Goal: Task Accomplishment & Management: Use online tool/utility

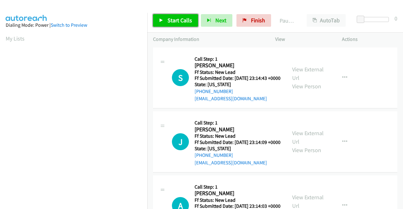
click at [187, 25] on link "Start Calls" at bounding box center [175, 20] width 45 height 13
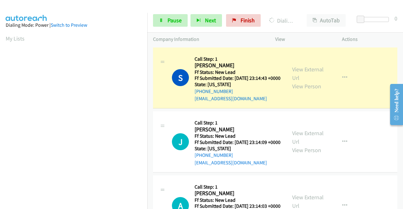
click at [292, 77] on div "View External Url View Person" at bounding box center [308, 77] width 33 height 25
click at [294, 72] on link "View External Url" at bounding box center [307, 74] width 31 height 16
click at [0, 70] on aside "Dialing Mode: Power | Switch to Preview My Lists" at bounding box center [73, 48] width 147 height 348
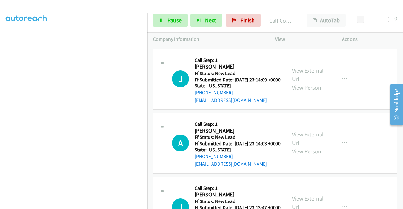
scroll to position [88, 0]
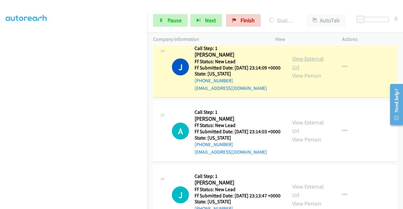
click at [307, 70] on link "View External Url" at bounding box center [307, 63] width 31 height 16
click at [147, 88] on nav "Dialing Mode: Power | Switch to Preview My Lists" at bounding box center [74, 117] width 148 height 209
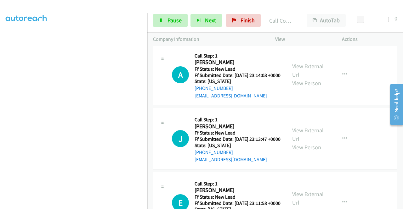
scroll to position [164, 0]
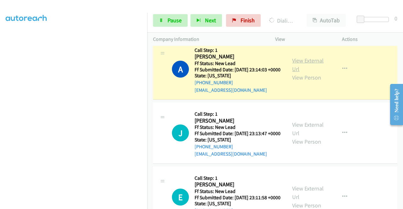
click at [306, 73] on link "View External Url" at bounding box center [307, 65] width 31 height 16
click at [166, 21] on link "Pause" at bounding box center [170, 20] width 35 height 13
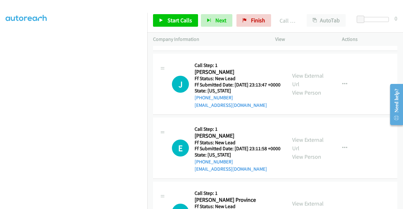
scroll to position [227, 0]
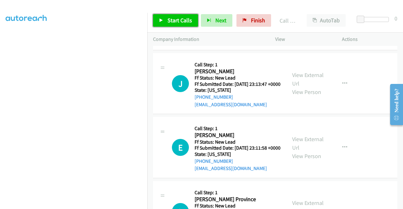
click at [180, 19] on span "Start Calls" at bounding box center [179, 20] width 25 height 7
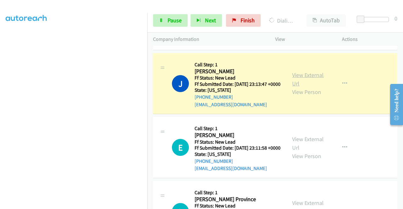
click at [306, 87] on link "View External Url" at bounding box center [307, 79] width 31 height 16
click at [0, 91] on aside "Dialing Mode: Power | Switch to Preview My Lists" at bounding box center [73, 48] width 147 height 348
click at [69, 204] on section at bounding box center [74, 59] width 136 height 301
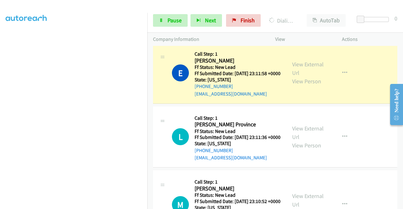
scroll to position [144, 0]
click at [292, 76] on link "View External Url" at bounding box center [307, 69] width 31 height 16
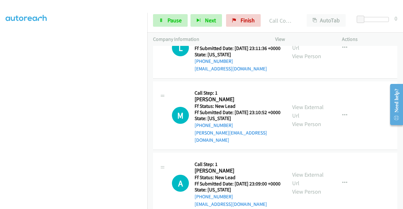
scroll to position [418, 0]
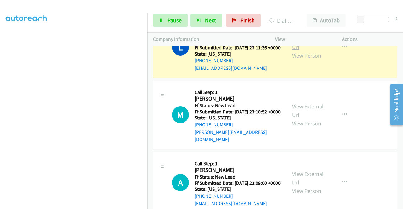
click at [296, 51] on link "View External Url" at bounding box center [307, 43] width 31 height 16
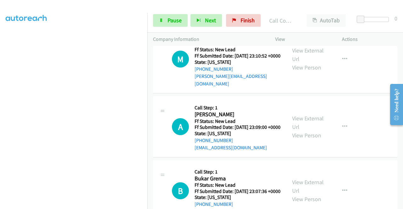
scroll to position [494, 0]
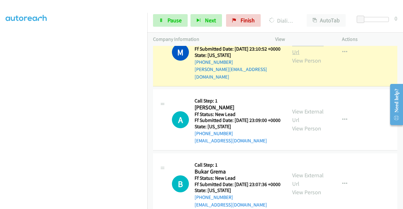
click at [307, 56] on link "View External Url" at bounding box center [307, 48] width 31 height 16
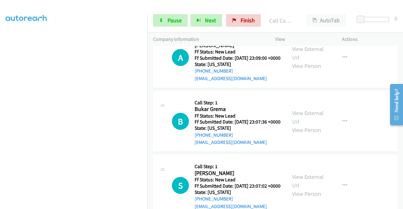
scroll to position [574, 0]
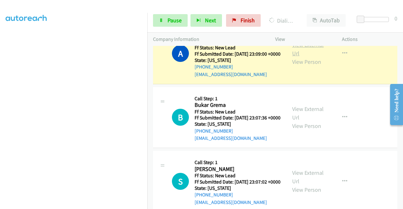
click at [309, 57] on link "View External Url" at bounding box center [307, 49] width 31 height 16
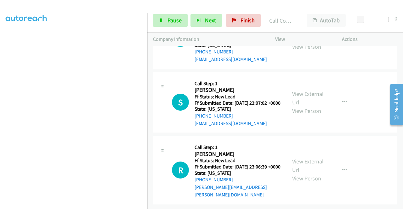
scroll to position [675, 0]
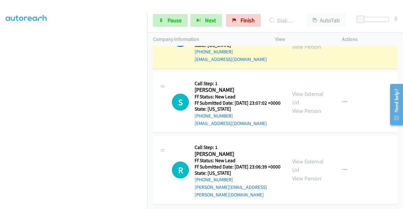
click at [312, 42] on link "View External Url" at bounding box center [307, 34] width 31 height 16
click at [159, 18] on link "Pause" at bounding box center [170, 20] width 35 height 13
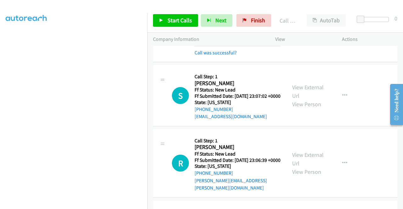
scroll to position [663, 0]
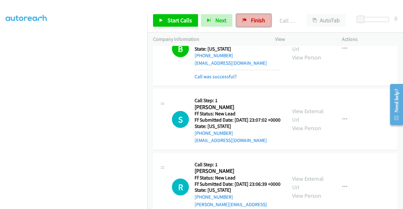
click at [257, 26] on link "Finish" at bounding box center [253, 20] width 35 height 13
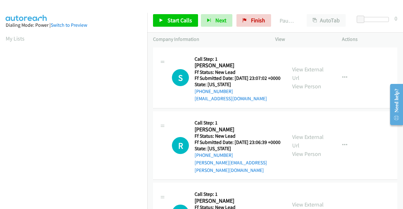
click at [281, 118] on div "R Callback Scheduled Call Step: 1 [PERSON_NAME] America/New_York Ff Status: New…" at bounding box center [275, 145] width 244 height 69
click at [188, 26] on link "Start Calls" at bounding box center [175, 20] width 45 height 13
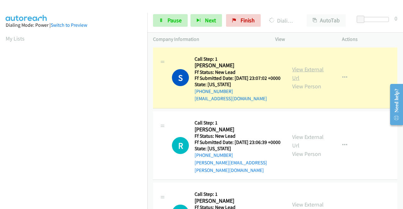
click at [305, 73] on link "View External Url" at bounding box center [307, 74] width 31 height 16
drag, startPoint x: 0, startPoint y: 112, endPoint x: 10, endPoint y: 116, distance: 10.7
click at [0, 112] on aside "Dialing Mode: Power | Switch to Preview My Lists" at bounding box center [73, 48] width 147 height 348
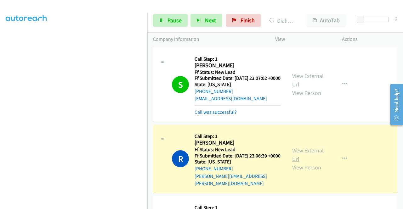
click at [293, 156] on link "View External Url" at bounding box center [307, 155] width 31 height 16
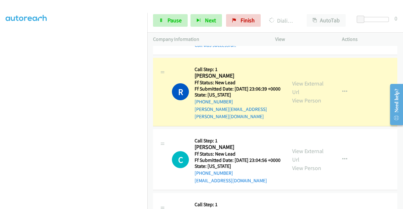
scroll to position [84, 0]
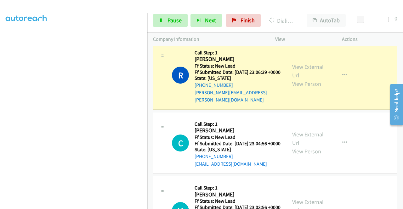
click at [265, 102] on div "regina.manalili@gmail.com" at bounding box center [237, 96] width 86 height 15
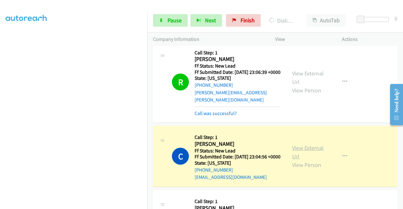
click at [302, 155] on link "View External Url" at bounding box center [307, 152] width 31 height 16
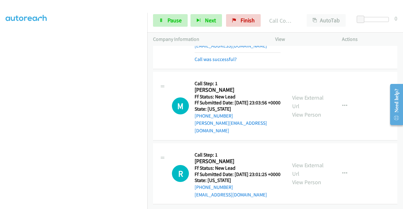
scroll to position [235, 0]
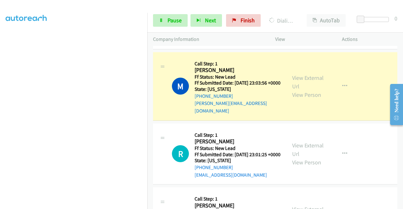
click at [299, 93] on div "View External Url View Person" at bounding box center [308, 86] width 33 height 25
click at [297, 88] on link "View External Url" at bounding box center [307, 82] width 31 height 16
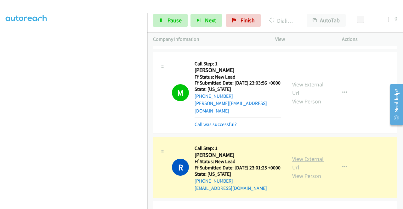
click at [302, 171] on link "View External Url" at bounding box center [307, 163] width 31 height 16
click at [174, 14] on link "Pause" at bounding box center [170, 20] width 35 height 13
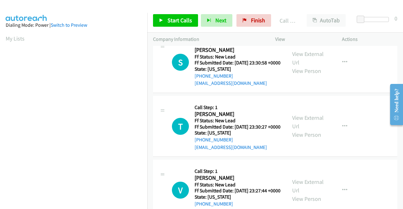
scroll to position [430, 0]
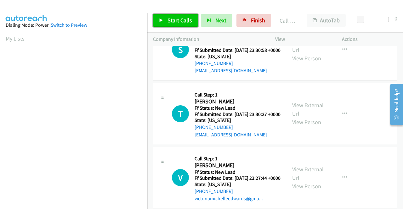
click at [174, 21] on span "Start Calls" at bounding box center [179, 20] width 25 height 7
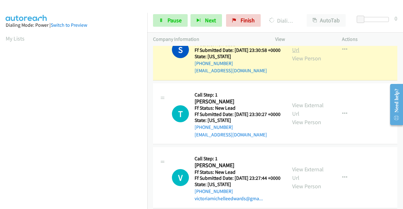
click at [308, 54] on link "View External Url" at bounding box center [307, 46] width 31 height 16
click at [0, 108] on aside "Dialing Mode: Power | Switch to Preview My Lists" at bounding box center [73, 48] width 147 height 348
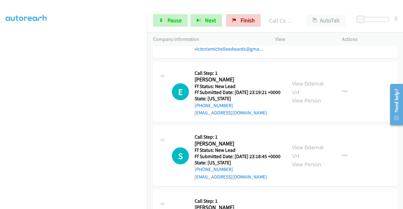
scroll to position [550, 0]
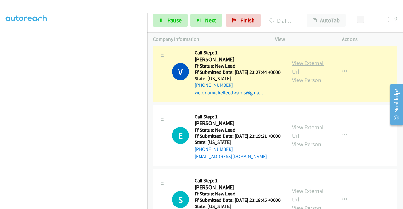
click at [298, 75] on link "View External Url" at bounding box center [307, 67] width 31 height 16
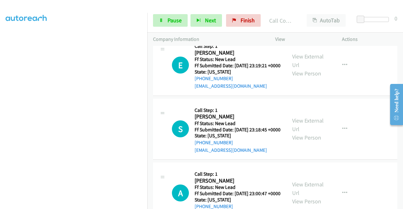
scroll to position [638, 0]
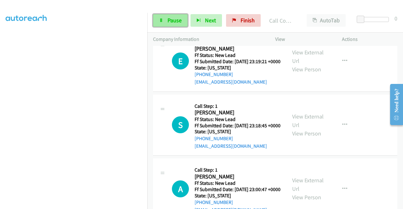
click at [176, 21] on span "Pause" at bounding box center [174, 20] width 14 height 7
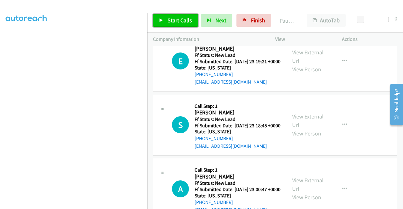
click at [176, 21] on span "Start Calls" at bounding box center [179, 20] width 25 height 7
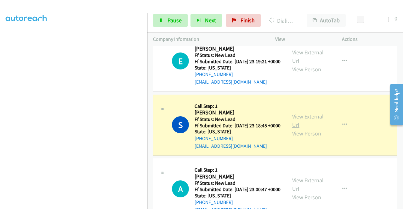
click at [294, 129] on link "View External Url" at bounding box center [307, 121] width 31 height 16
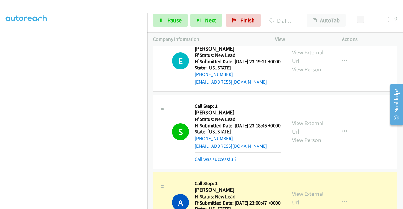
drag, startPoint x: 398, startPoint y: 192, endPoint x: 402, endPoint y: 197, distance: 6.3
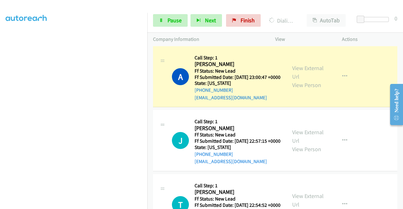
scroll to position [810, 0]
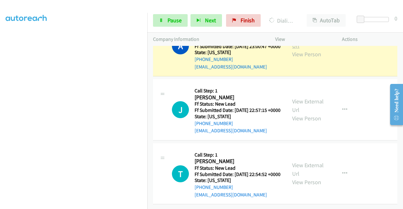
click at [304, 49] on link "View External Url" at bounding box center [307, 42] width 31 height 16
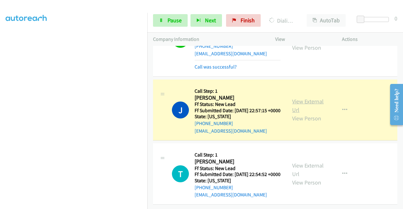
click at [307, 114] on link "View External Url" at bounding box center [307, 106] width 31 height 16
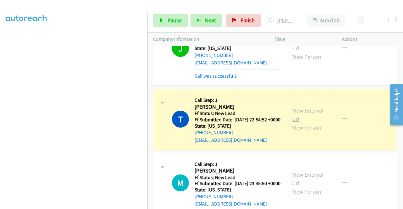
click at [295, 123] on link "View External Url" at bounding box center [307, 115] width 31 height 16
click at [160, 20] on icon at bounding box center [161, 21] width 4 height 4
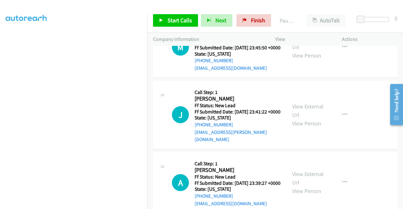
scroll to position [1031, 0]
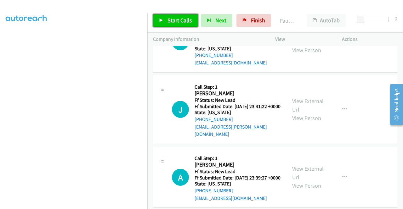
click at [187, 23] on span "Start Calls" at bounding box center [179, 20] width 25 height 7
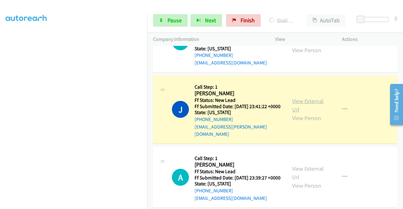
click at [295, 113] on link "View External Url" at bounding box center [307, 106] width 31 height 16
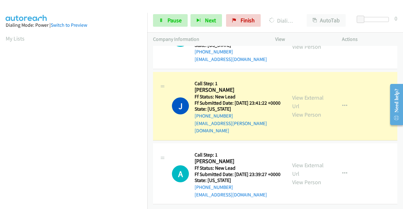
scroll to position [144, 0]
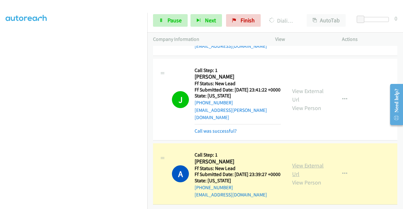
click at [302, 169] on link "View External Url" at bounding box center [307, 170] width 31 height 16
click at [398, 202] on td "A Callback Scheduled Call Step: 1 Amelia Calderon Rivas America/Los_Angeles Ff …" at bounding box center [275, 174] width 256 height 64
drag, startPoint x: 170, startPoint y: 14, endPoint x: 166, endPoint y: 19, distance: 6.3
click at [166, 19] on link "Pause" at bounding box center [170, 20] width 35 height 13
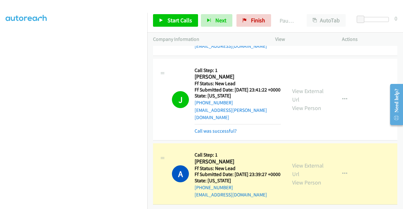
click at [0, 69] on aside "Dialing Mode: Power | Switch to Preview My Lists" at bounding box center [73, 48] width 147 height 348
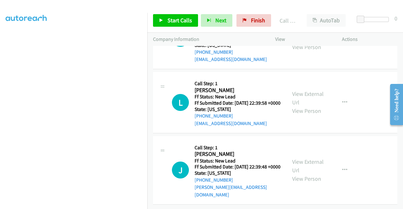
scroll to position [1285, 0]
click at [183, 23] on span "Start Calls" at bounding box center [179, 20] width 25 height 7
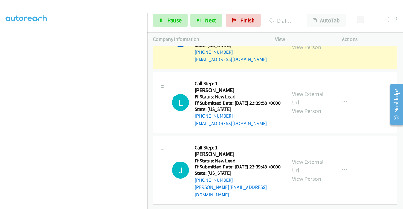
click at [300, 42] on link "View External Url" at bounding box center [307, 34] width 31 height 16
click at [169, 21] on span "Pause" at bounding box center [174, 20] width 14 height 7
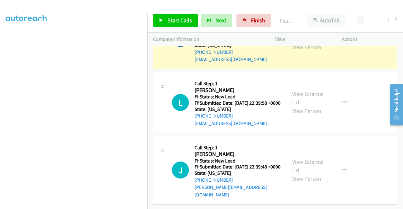
click at [0, 80] on aside "Dialing Mode: Power | Switch to Preview My Lists" at bounding box center [73, 48] width 147 height 348
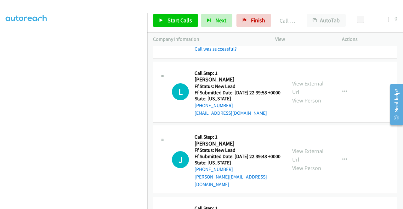
click at [223, 52] on link "Call was successful?" at bounding box center [215, 49] width 42 height 6
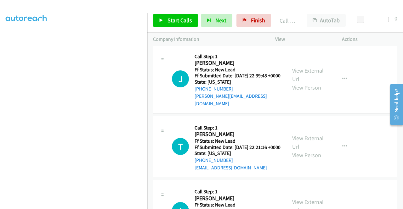
scroll to position [1365, 0]
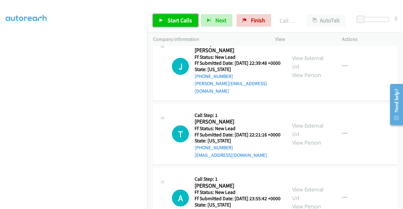
click at [180, 22] on span "Start Calls" at bounding box center [179, 20] width 25 height 7
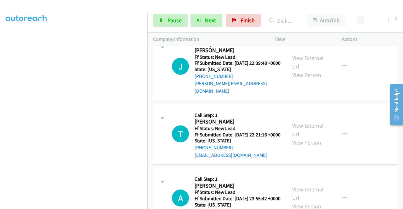
click at [0, 121] on aside "Dialing Mode: Power | Switch to Preview My Lists" at bounding box center [73, 48] width 147 height 348
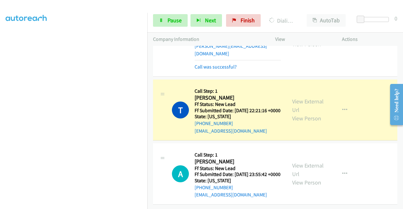
scroll to position [1465, 0]
click at [304, 39] on link "View External Url" at bounding box center [307, 32] width 31 height 16
click at [301, 123] on div "View External Url View Person" at bounding box center [308, 109] width 33 height 25
click at [301, 114] on link "View External Url" at bounding box center [307, 106] width 31 height 16
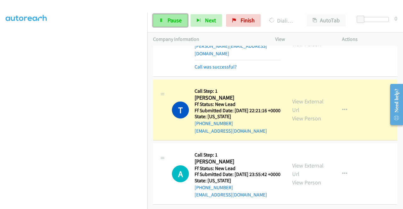
click at [168, 16] on link "Pause" at bounding box center [170, 20] width 35 height 13
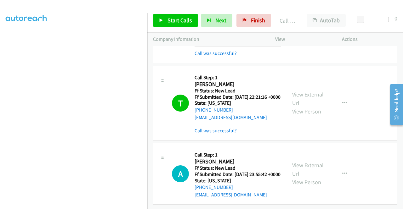
scroll to position [1530, 0]
click at [178, 28] on div "Start Calls Pause Next Finish Call Completed AutoTab AutoTab 0" at bounding box center [275, 20] width 256 height 24
click at [179, 26] on link "Start Calls" at bounding box center [175, 20] width 45 height 13
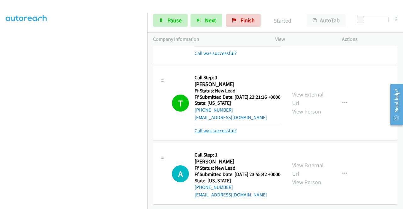
click at [212, 128] on link "Call was successful?" at bounding box center [215, 131] width 42 height 6
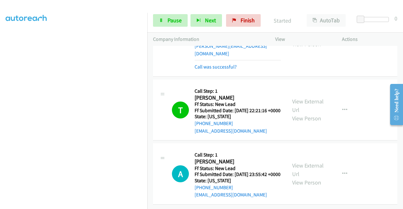
scroll to position [1517, 0]
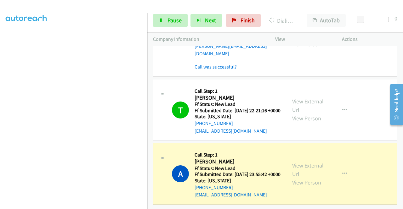
click at [303, 161] on div "View External Url View Person" at bounding box center [308, 173] width 33 height 25
click at [293, 162] on link "View External Url" at bounding box center [307, 170] width 31 height 16
click at [0, 76] on aside "Dialing Mode: Power | Switch to Preview My Lists" at bounding box center [73, 48] width 147 height 348
click at [296, 162] on link "View External Url" at bounding box center [307, 170] width 31 height 16
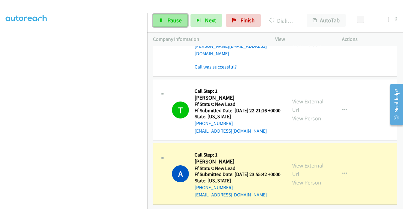
click at [170, 15] on link "Pause" at bounding box center [170, 20] width 35 height 13
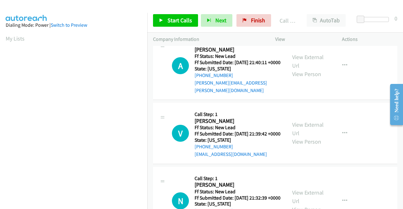
scroll to position [1672, 0]
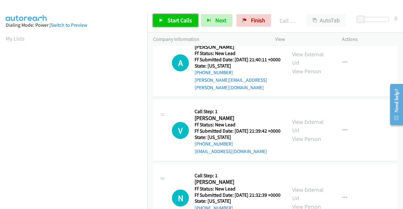
click at [194, 19] on link "Start Calls" at bounding box center [175, 20] width 45 height 13
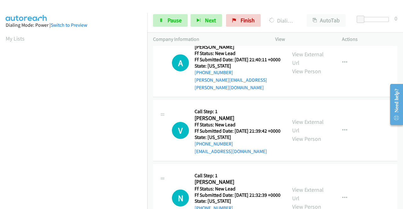
drag, startPoint x: 0, startPoint y: 109, endPoint x: 10, endPoint y: 117, distance: 12.6
click at [0, 109] on aside "Dialing Mode: Power | Switch to Preview My Lists" at bounding box center [73, 48] width 147 height 348
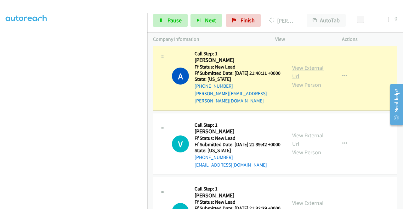
click at [303, 80] on link "View External Url" at bounding box center [307, 72] width 31 height 16
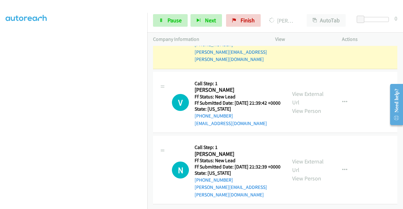
scroll to position [1756, 0]
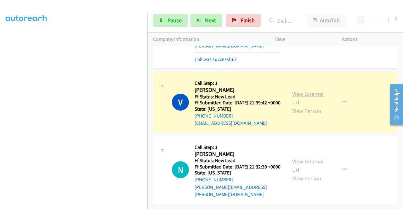
click at [303, 106] on link "View External Url" at bounding box center [307, 98] width 31 height 16
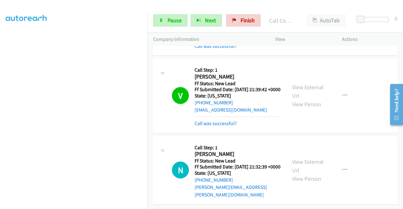
scroll to position [1851, 0]
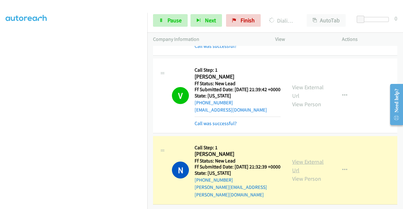
click at [294, 158] on link "View External Url" at bounding box center [307, 166] width 31 height 16
click at [154, 24] on link "Pause" at bounding box center [170, 20] width 35 height 13
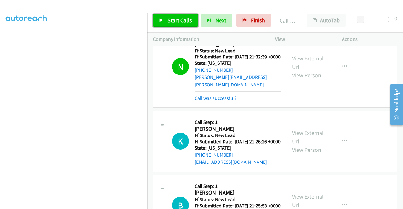
click at [177, 19] on span "Start Calls" at bounding box center [179, 20] width 25 height 7
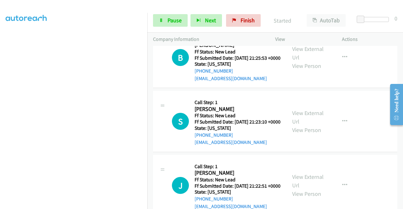
scroll to position [2008, 0]
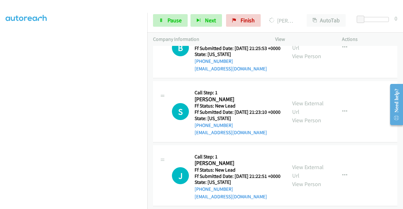
click at [0, 103] on aside "Dialing Mode: Power | Switch to Preview My Lists" at bounding box center [73, 48] width 147 height 348
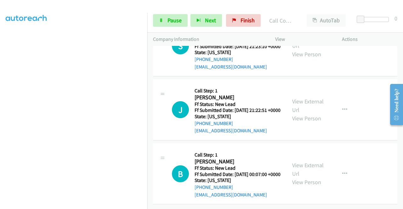
scroll to position [2105, 0]
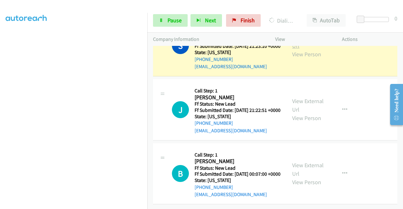
click at [303, 49] on link "View External Url" at bounding box center [307, 42] width 31 height 16
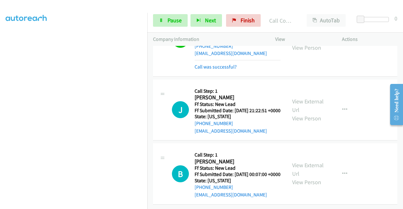
scroll to position [2255, 0]
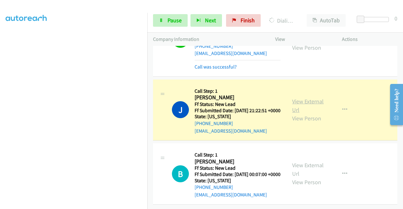
click at [303, 98] on link "View External Url" at bounding box center [307, 106] width 31 height 16
click at [163, 19] on link "Pause" at bounding box center [170, 20] width 35 height 13
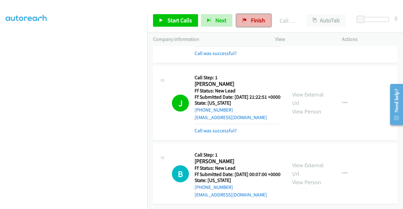
click at [259, 18] on span "Finish" at bounding box center [258, 20] width 14 height 7
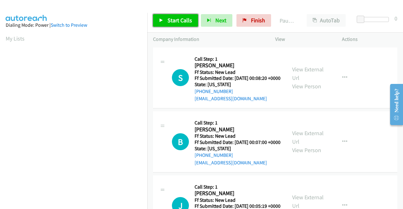
click at [176, 21] on span "Start Calls" at bounding box center [179, 20] width 25 height 7
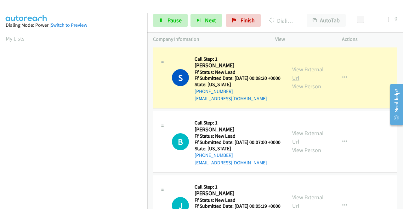
click at [313, 72] on link "View External Url" at bounding box center [307, 74] width 31 height 16
click at [0, 98] on aside "Dialing Mode: Power | Switch to Preview My Lists" at bounding box center [73, 187] width 147 height 348
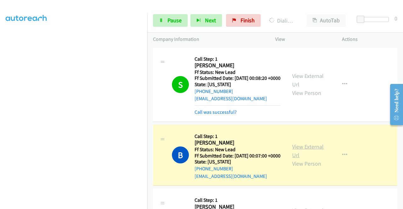
click at [306, 153] on link "View External Url" at bounding box center [307, 151] width 31 height 16
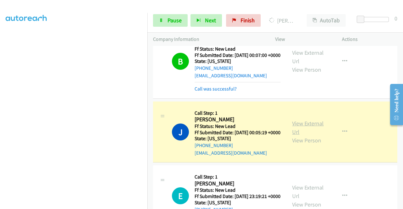
click at [300, 136] on link "View External Url" at bounding box center [307, 128] width 31 height 16
click at [184, 28] on div "Start Calls Pause Next Finish [PERSON_NAME] AutoTab AutoTab 0" at bounding box center [275, 20] width 256 height 24
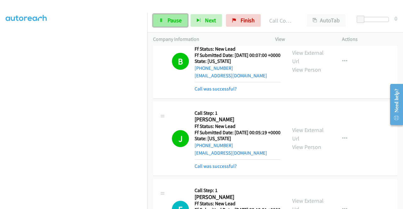
click at [172, 21] on span "Pause" at bounding box center [174, 20] width 14 height 7
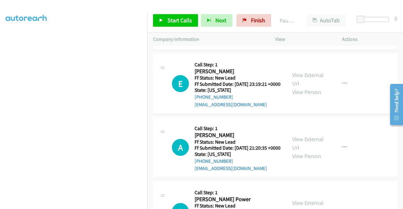
scroll to position [268, 0]
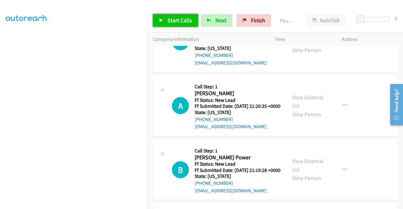
click at [183, 22] on span "Start Calls" at bounding box center [179, 20] width 25 height 7
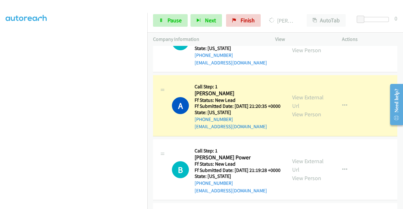
click at [304, 119] on div "View External Url View Person" at bounding box center [308, 105] width 33 height 25
click at [300, 110] on link "View External Url" at bounding box center [307, 102] width 31 height 16
click at [0, 112] on aside "Dialing Mode: Power | Switch to Preview My Lists" at bounding box center [73, 50] width 147 height 348
click at [166, 18] on link "Pause" at bounding box center [170, 20] width 35 height 13
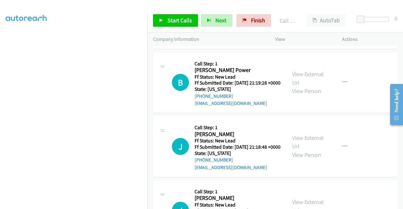
scroll to position [386, 0]
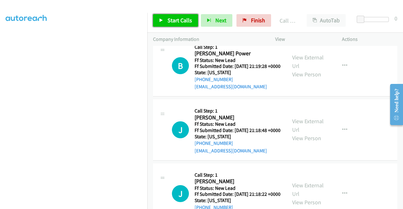
click at [187, 21] on span "Start Calls" at bounding box center [179, 20] width 25 height 7
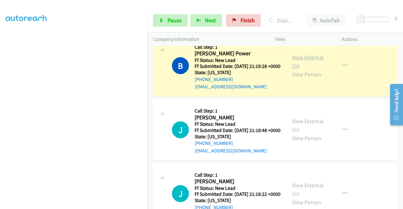
click at [302, 70] on link "View External Url" at bounding box center [307, 62] width 31 height 16
click at [0, 103] on aside "Dialing Mode: Power | Switch to Preview My Lists" at bounding box center [73, 48] width 147 height 348
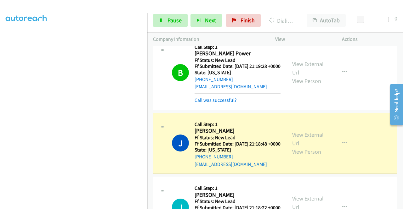
click at [0, 116] on aside "Dialing Mode: Power | Switch to Preview My Lists" at bounding box center [73, 48] width 147 height 348
click at [166, 29] on div "Start Calls Pause Next Finish Dialing [PERSON_NAME] AutoTab AutoTab 0" at bounding box center [275, 20] width 256 height 24
click at [167, 21] on span "Pause" at bounding box center [174, 20] width 14 height 7
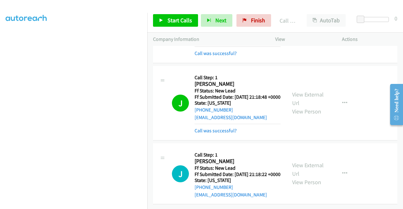
scroll to position [470, 0]
click at [304, 96] on link "View External Url" at bounding box center [307, 99] width 31 height 16
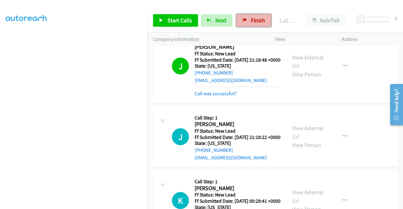
click at [248, 19] on link "Finish" at bounding box center [253, 20] width 35 height 13
